Goal: Transaction & Acquisition: Purchase product/service

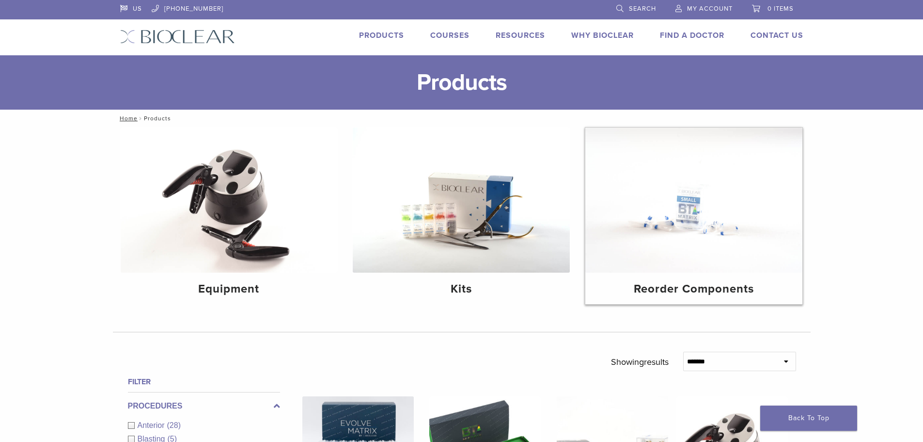
click at [737, 206] on img at bounding box center [694, 199] width 217 height 145
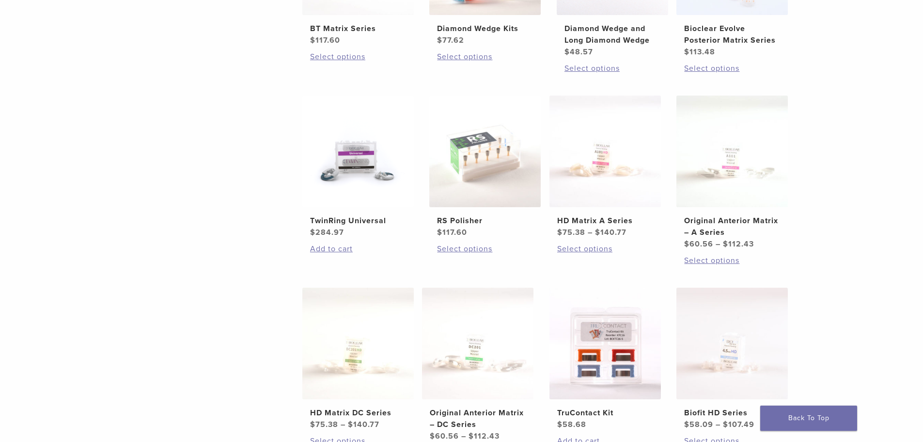
scroll to position [436, 0]
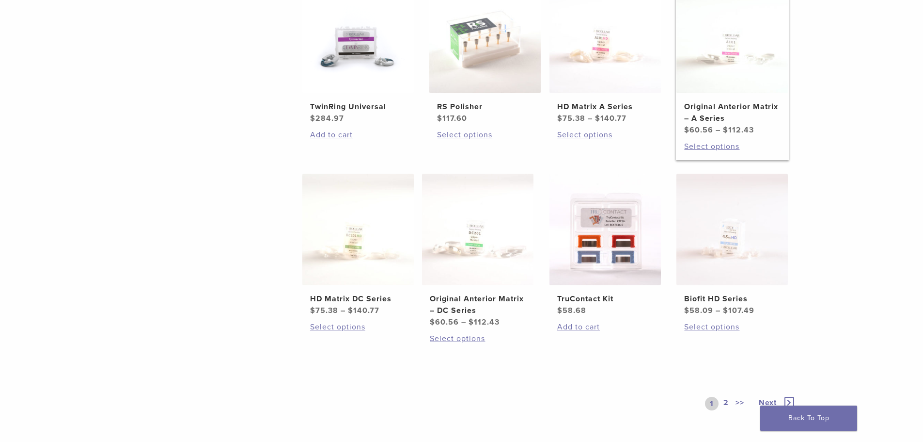
click at [723, 54] on img at bounding box center [732, 37] width 111 height 111
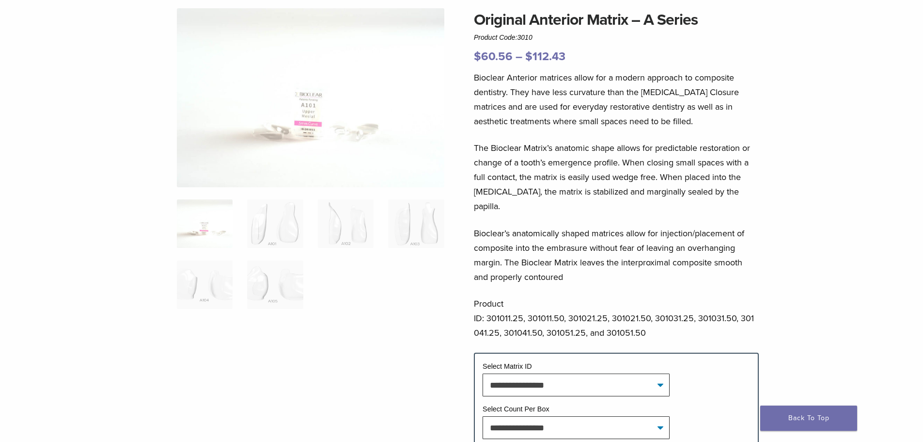
scroll to position [97, 0]
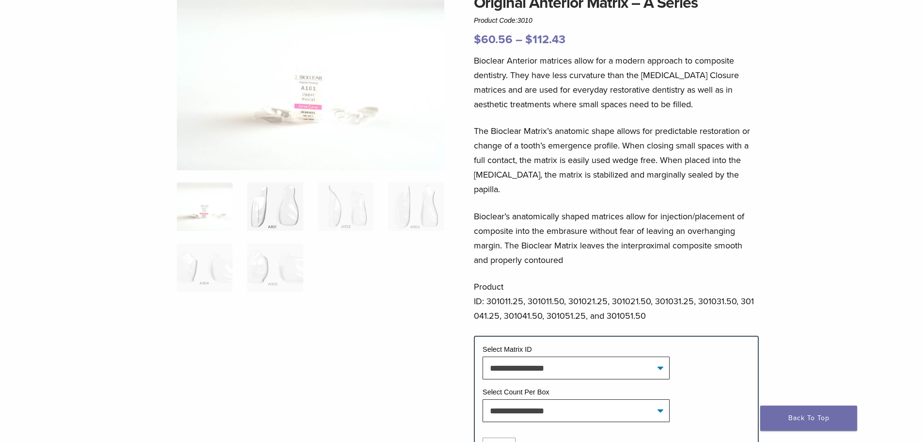
click at [283, 212] on img at bounding box center [275, 206] width 56 height 48
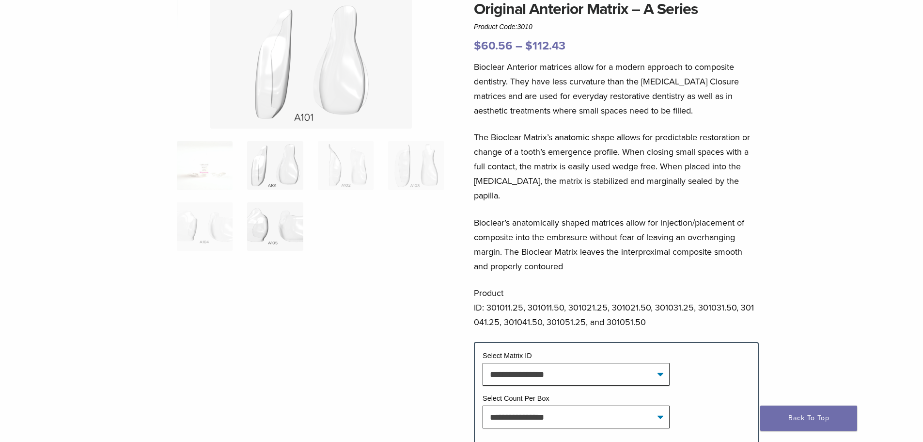
scroll to position [48, 0]
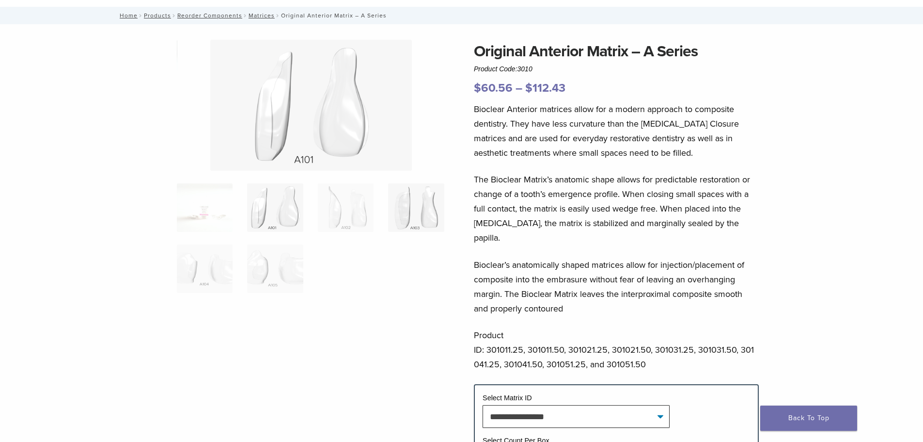
click at [430, 212] on img at bounding box center [416, 207] width 56 height 48
click at [346, 205] on img at bounding box center [346, 207] width 56 height 48
click at [291, 189] on img at bounding box center [275, 207] width 56 height 48
click at [336, 193] on img at bounding box center [346, 207] width 56 height 48
click at [415, 201] on img at bounding box center [416, 207] width 56 height 48
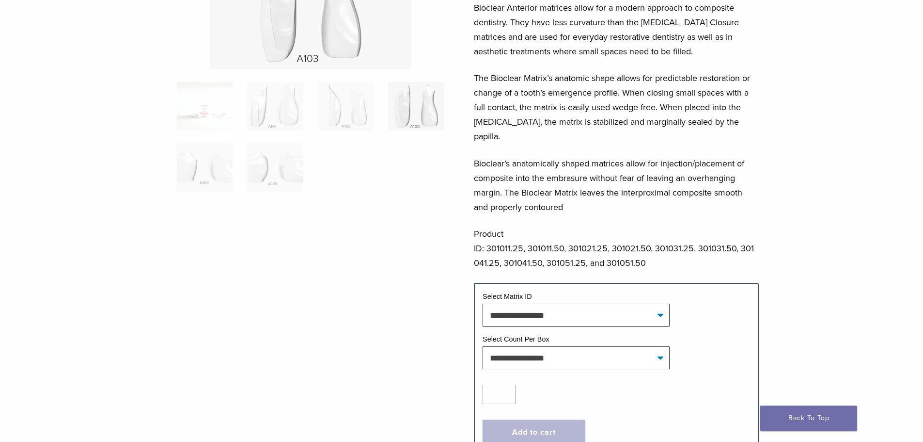
scroll to position [194, 0]
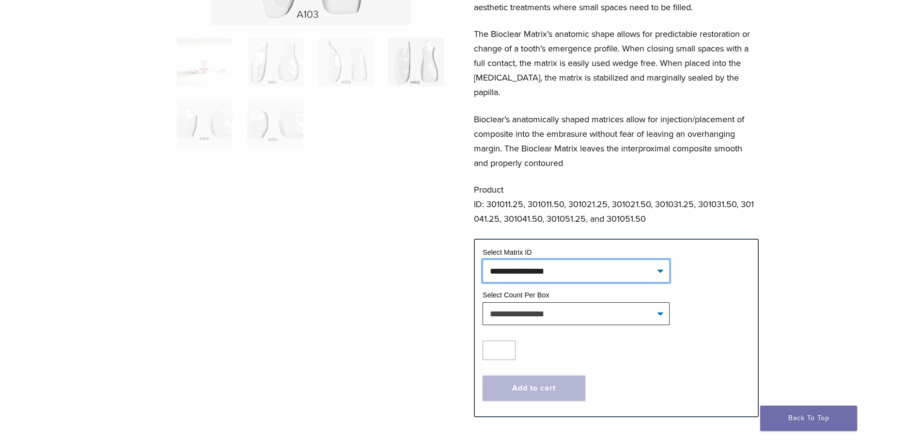
click at [567, 259] on select "**********" at bounding box center [576, 270] width 187 height 22
click at [383, 158] on ol at bounding box center [311, 99] width 282 height 122
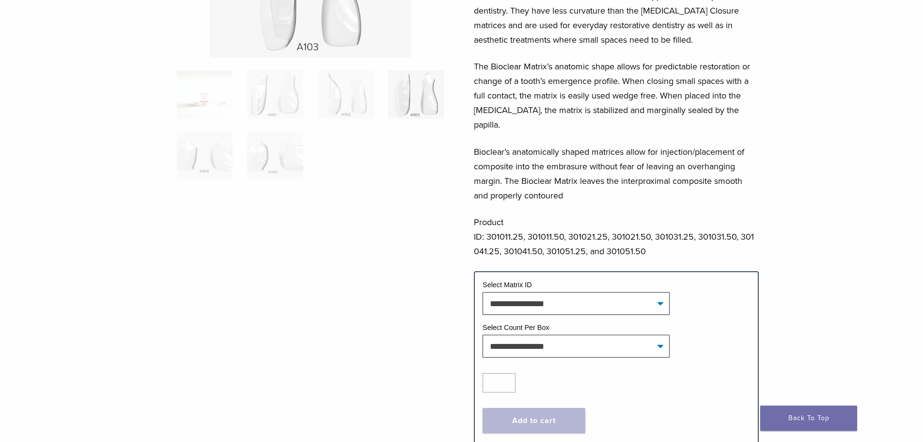
scroll to position [145, 0]
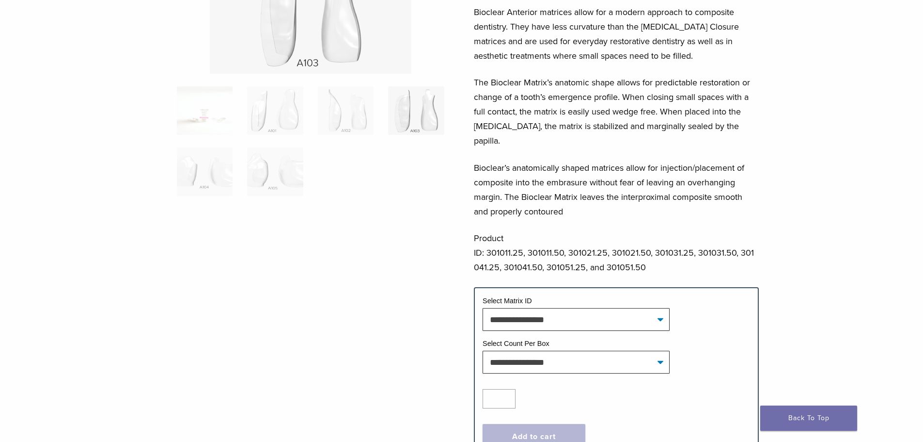
click at [307, 175] on ol at bounding box center [311, 147] width 282 height 122
click at [278, 171] on img at bounding box center [275, 171] width 56 height 48
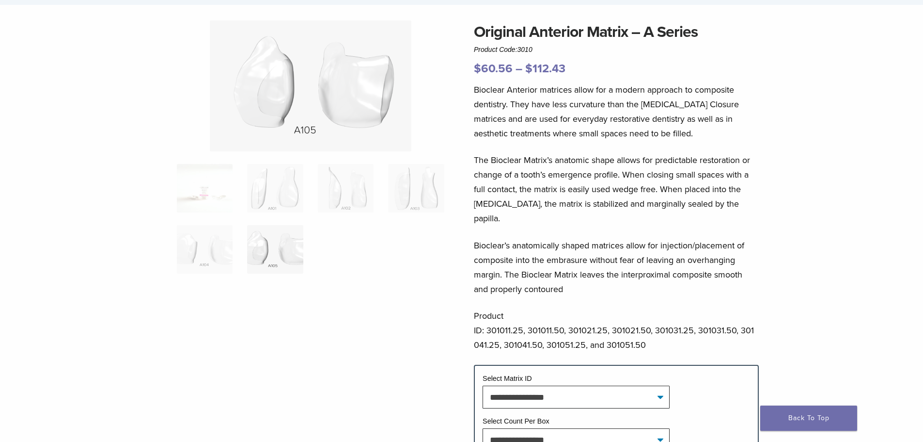
scroll to position [0, 0]
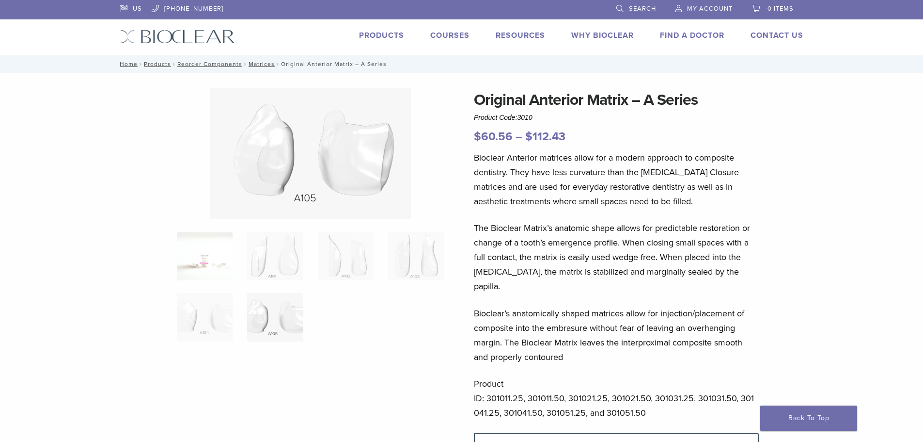
click at [226, 251] on img at bounding box center [205, 256] width 56 height 48
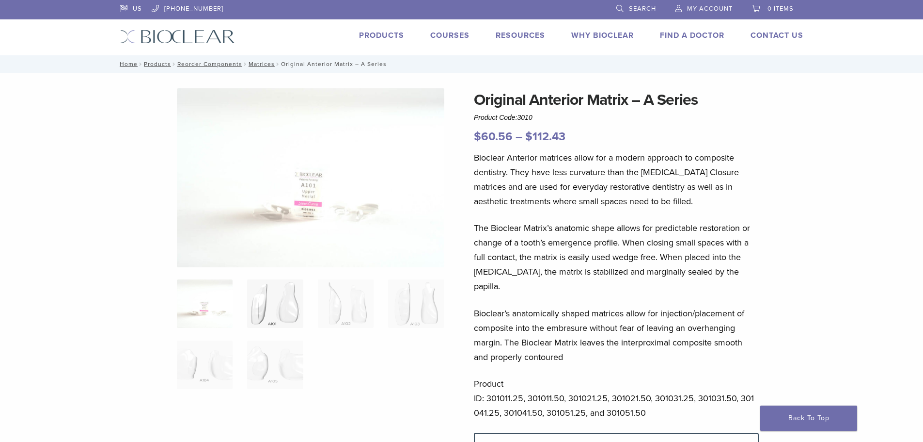
click at [272, 303] on img at bounding box center [275, 303] width 56 height 48
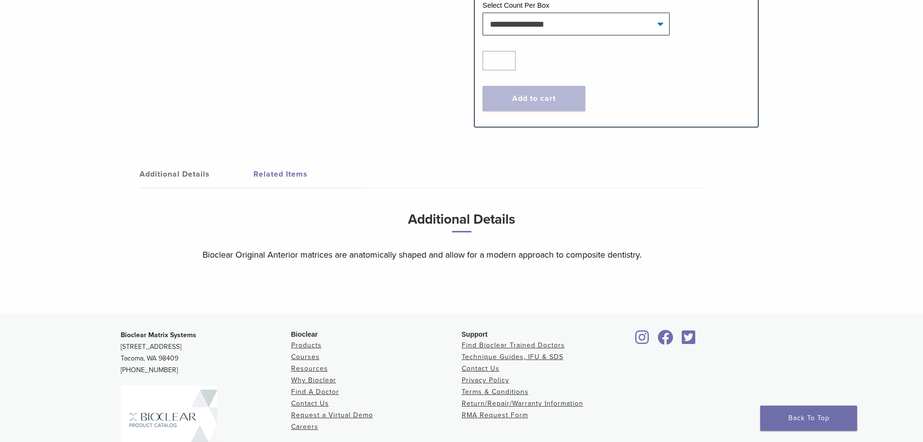
scroll to position [485, 0]
